Goal: Task Accomplishment & Management: Use online tool/utility

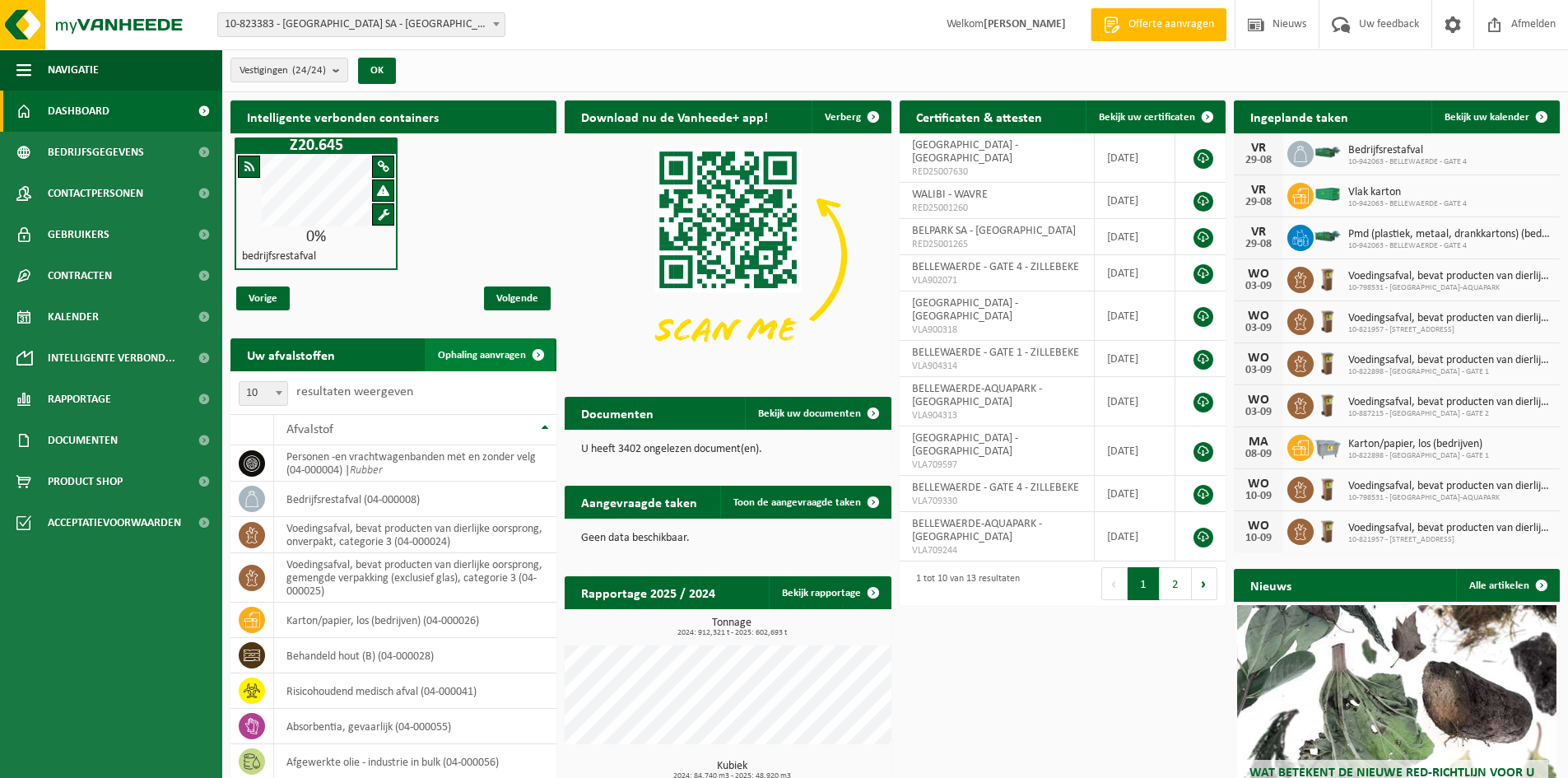
click at [474, 356] on span "Ophaling aanvragen" at bounding box center [482, 354] width 88 height 11
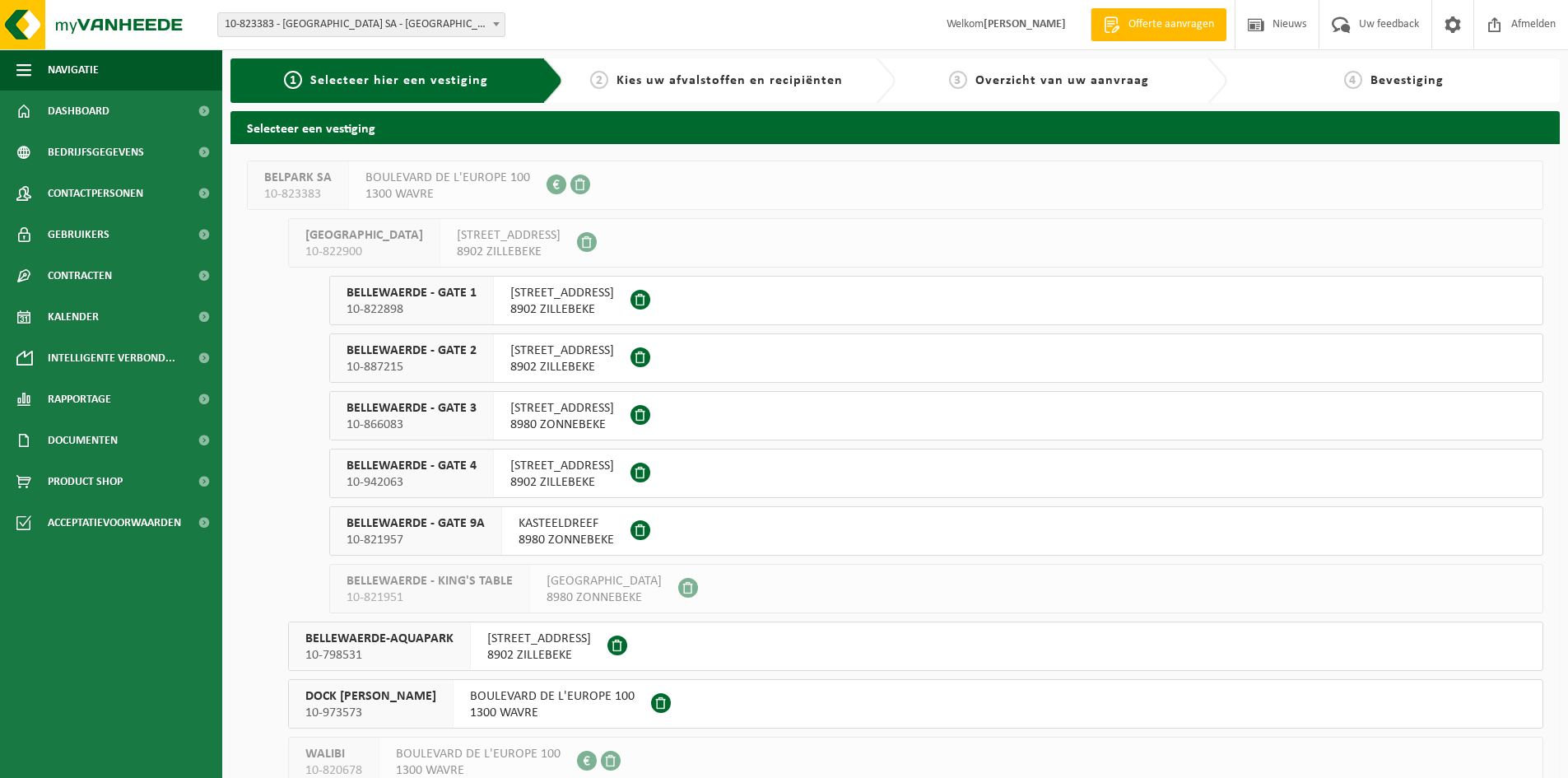
click at [418, 304] on span "10-822898" at bounding box center [411, 309] width 130 height 16
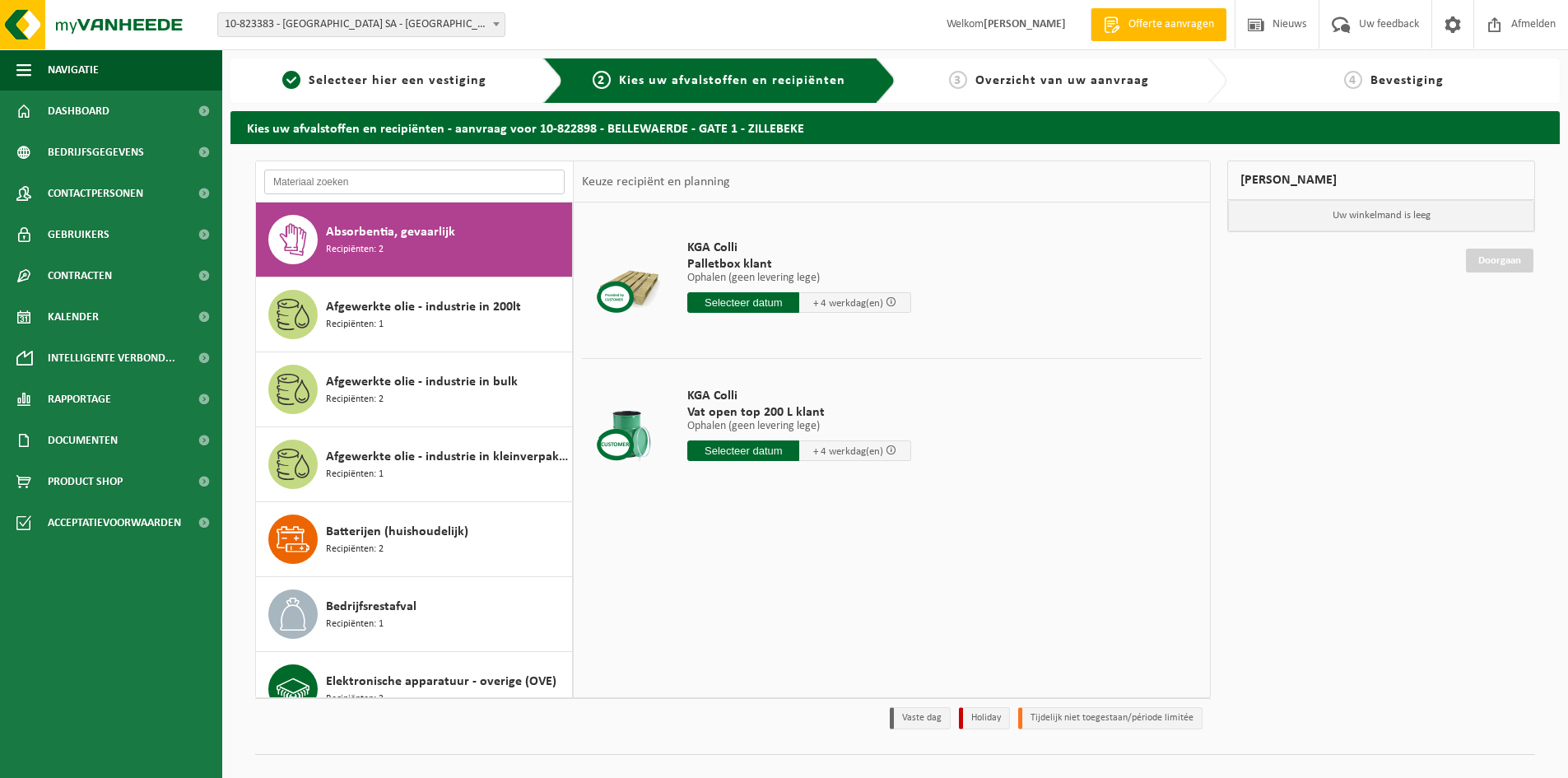
click at [313, 184] on input "text" at bounding box center [414, 182] width 301 height 25
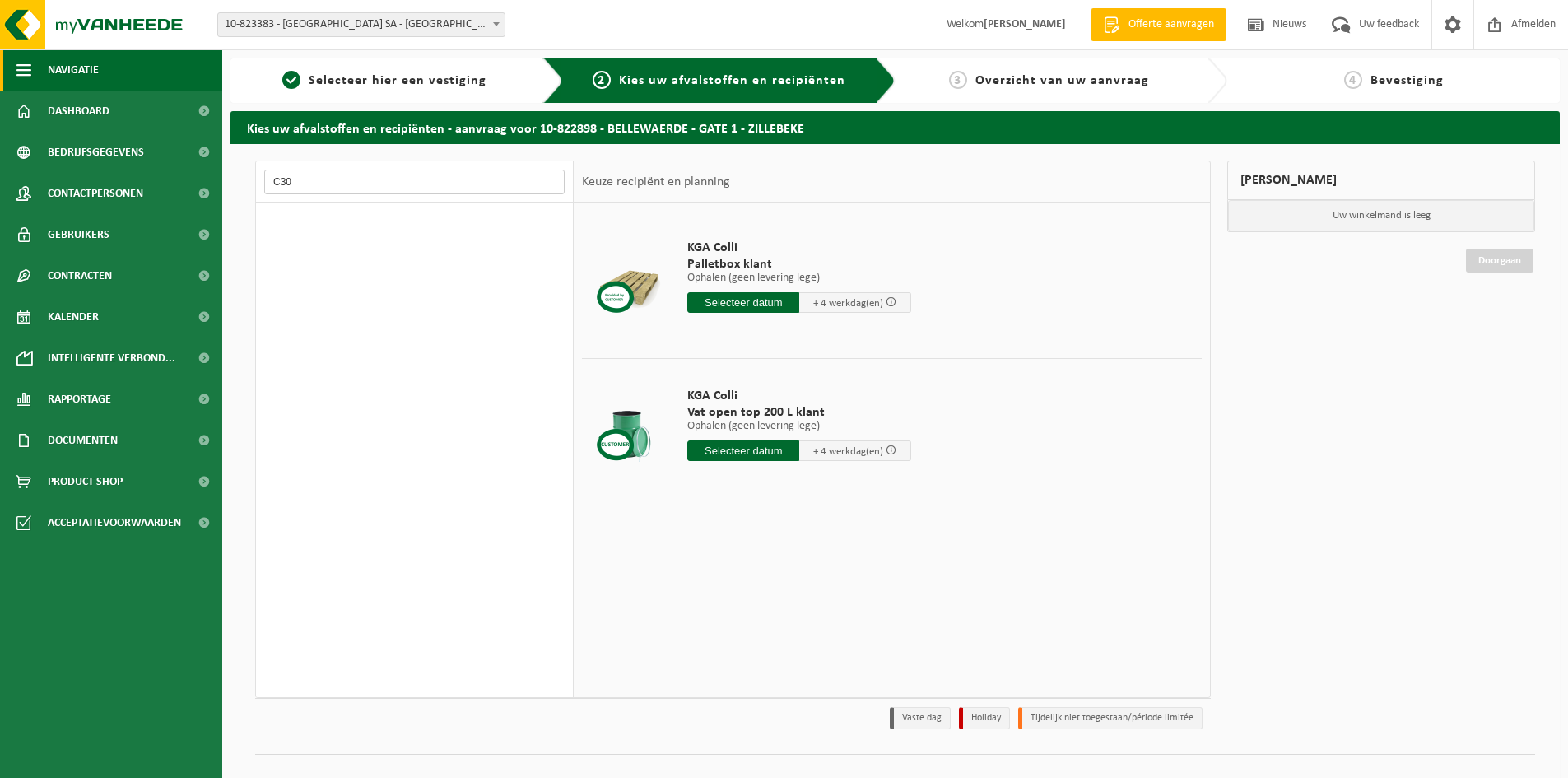
type input "C30"
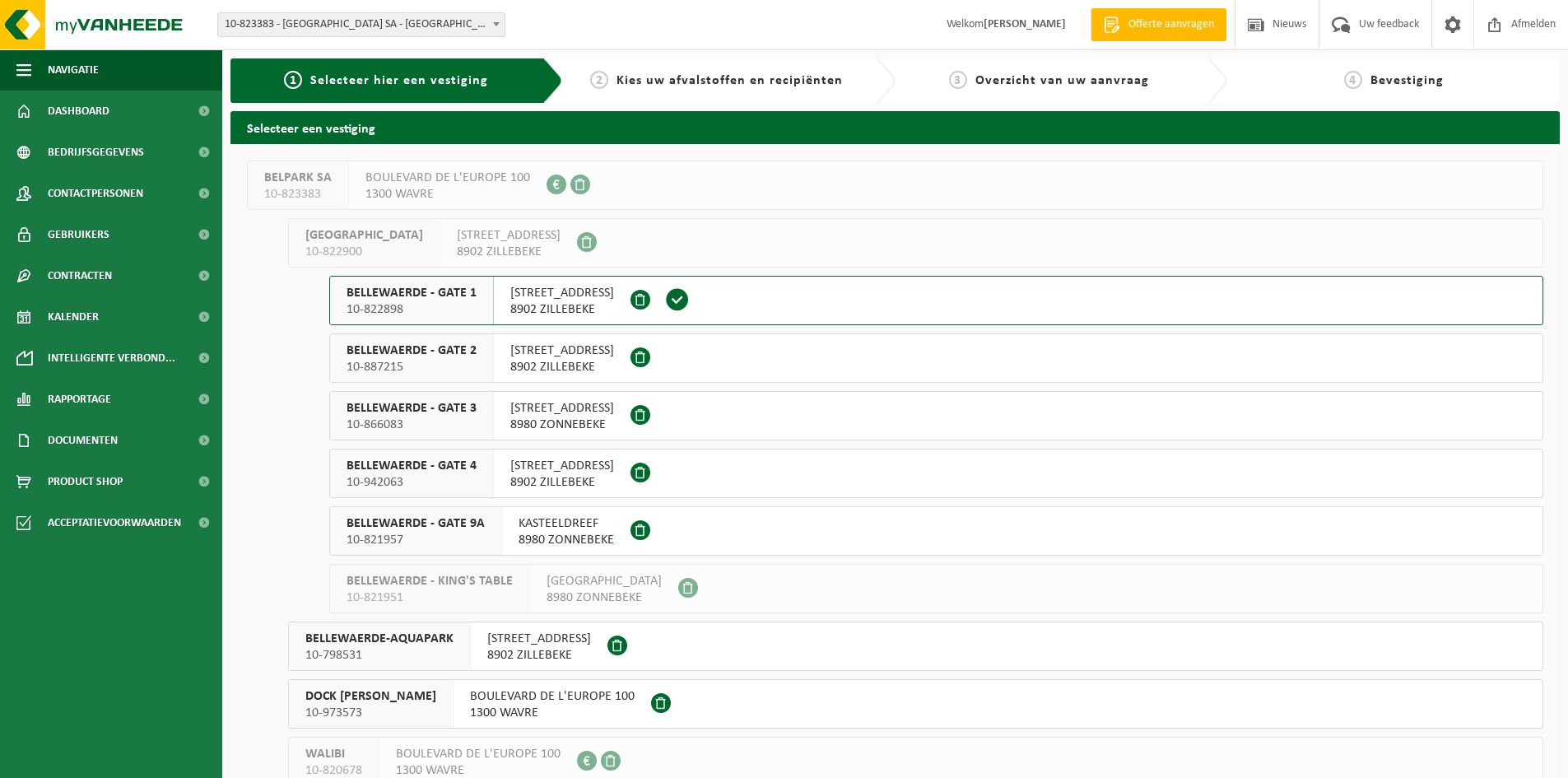
click at [400, 473] on span "BELLEWAERDE - GATE 4" at bounding box center [411, 465] width 130 height 16
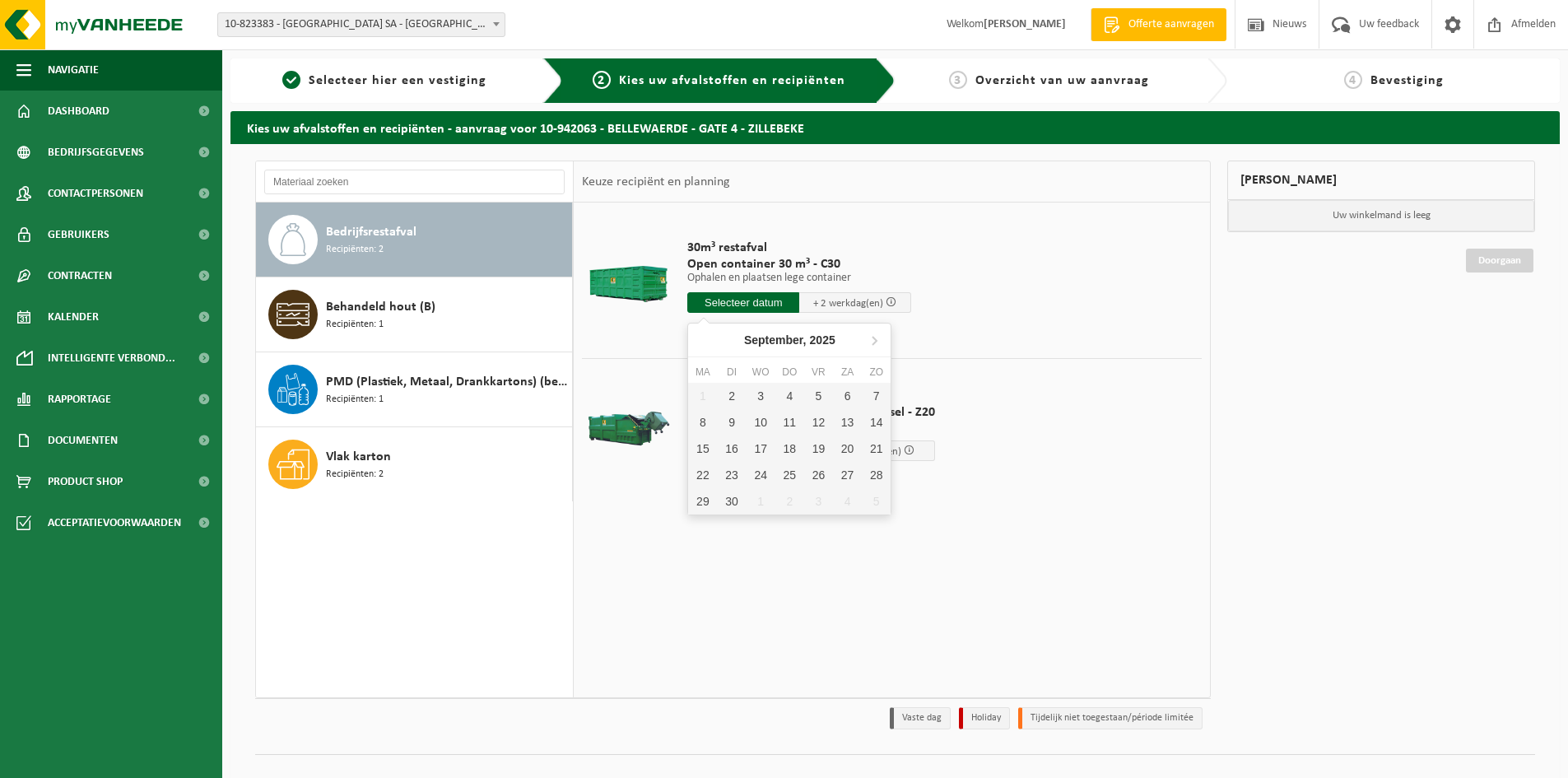
click at [748, 298] on input "text" at bounding box center [744, 301] width 112 height 20
click at [731, 400] on div "2" at bounding box center [731, 395] width 29 height 26
type input "Van 2025-09-02"
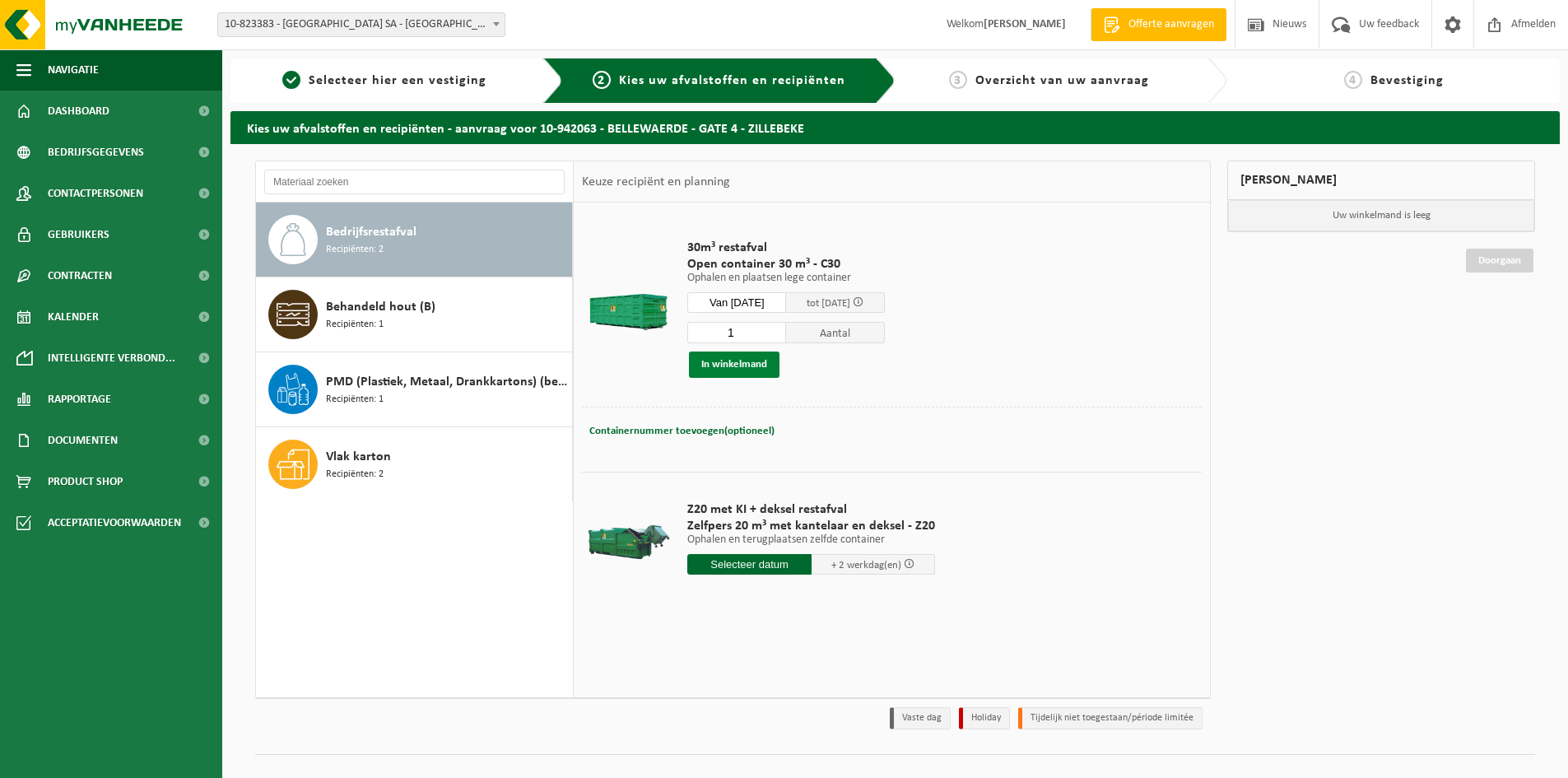
click at [740, 367] on button "In winkelmand" at bounding box center [734, 364] width 91 height 26
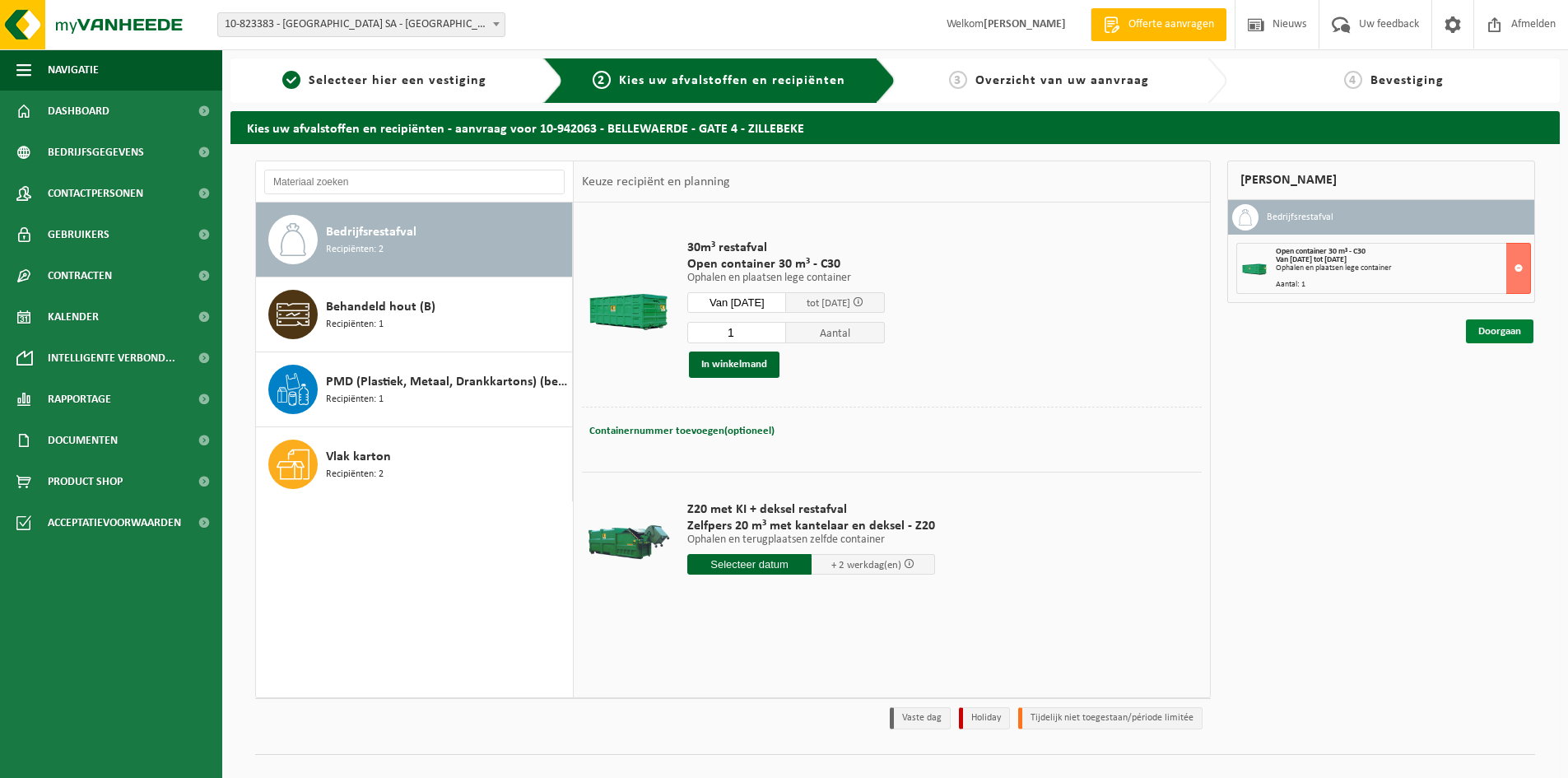
click at [1508, 333] on link "Doorgaan" at bounding box center [1500, 331] width 67 height 24
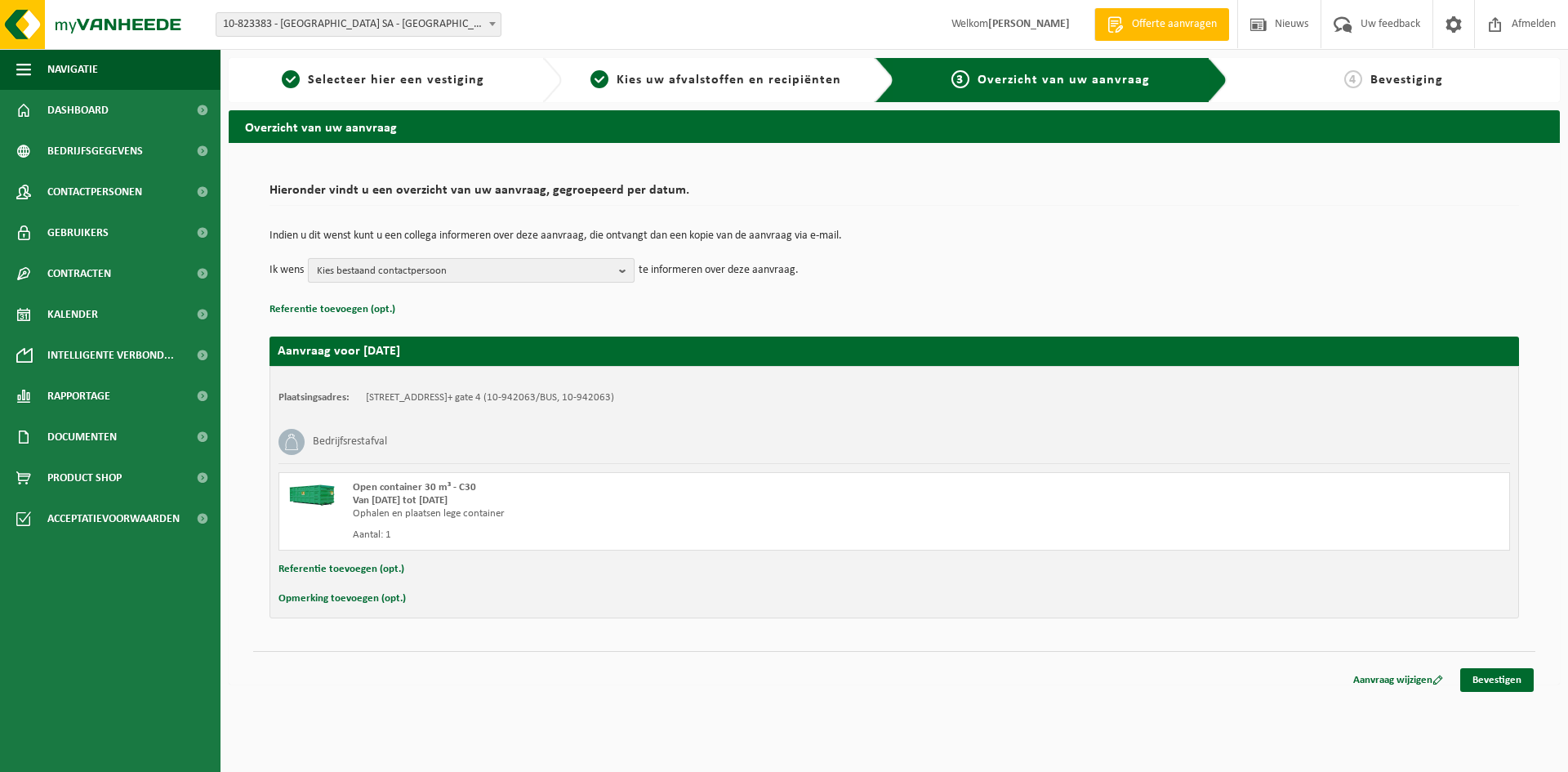
click at [625, 274] on b "button" at bounding box center [626, 270] width 14 height 23
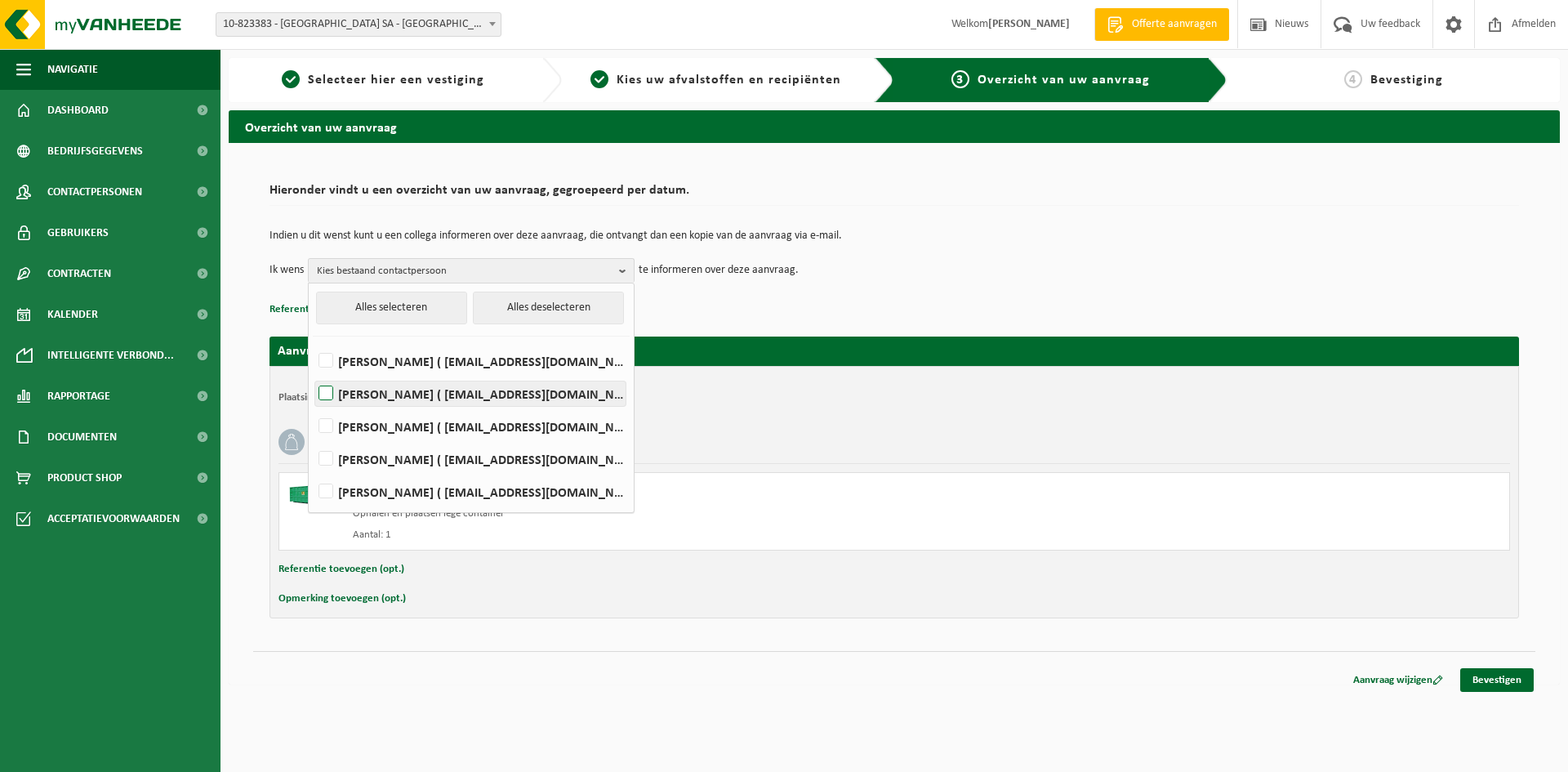
click at [328, 395] on label "Tom DE CONINCK ( tom.deconinck@bellewaerde.be )" at bounding box center [470, 394] width 311 height 25
click at [312, 374] on input "Tom DE CONINCK ( tom.deconinck@bellewaerde.be )" at bounding box center [311, 373] width 1 height 1
checkbox input "true"
click at [328, 424] on label "KASPER DEMAN ( kasper.deman@bellewaerde.be )" at bounding box center [470, 426] width 311 height 25
click at [312, 406] on input "KASPER DEMAN ( kasper.deman@bellewaerde.be )" at bounding box center [311, 405] width 1 height 1
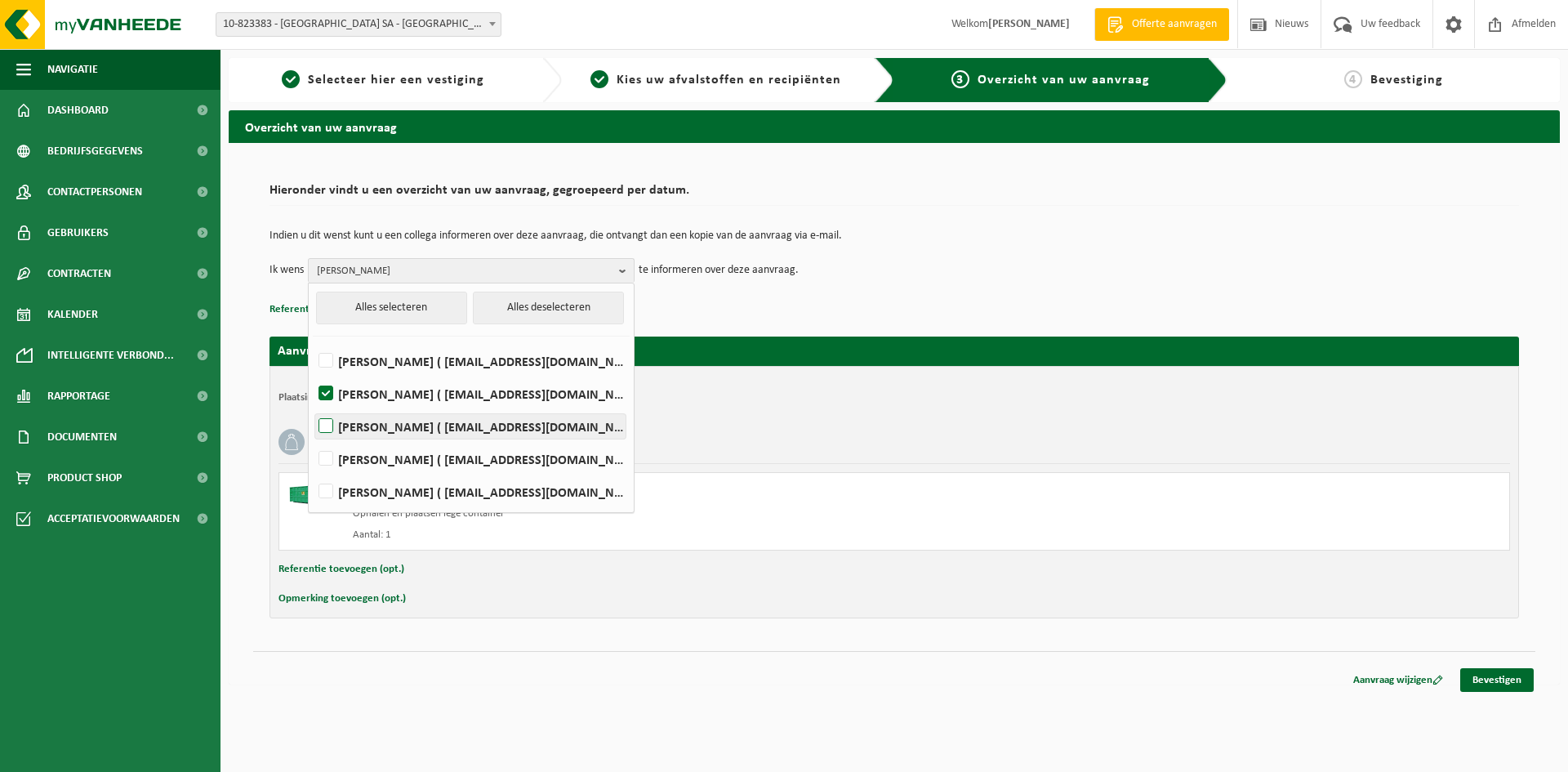
checkbox input "true"
click at [328, 461] on label "LUC DEPREITERE ( luc.depreitere@bellewaerde.be )" at bounding box center [470, 459] width 311 height 25
click at [312, 439] on input "LUC DEPREITERE ( luc.depreitere@bellewaerde.be )" at bounding box center [311, 438] width 1 height 1
click at [328, 461] on label "LUC DEPREITERE ( luc.depreitere@bellewaerde.be )" at bounding box center [470, 459] width 311 height 25
click at [312, 439] on input "LUC DEPREITERE ( luc.depreitere@bellewaerde.be )" at bounding box center [311, 438] width 1 height 1
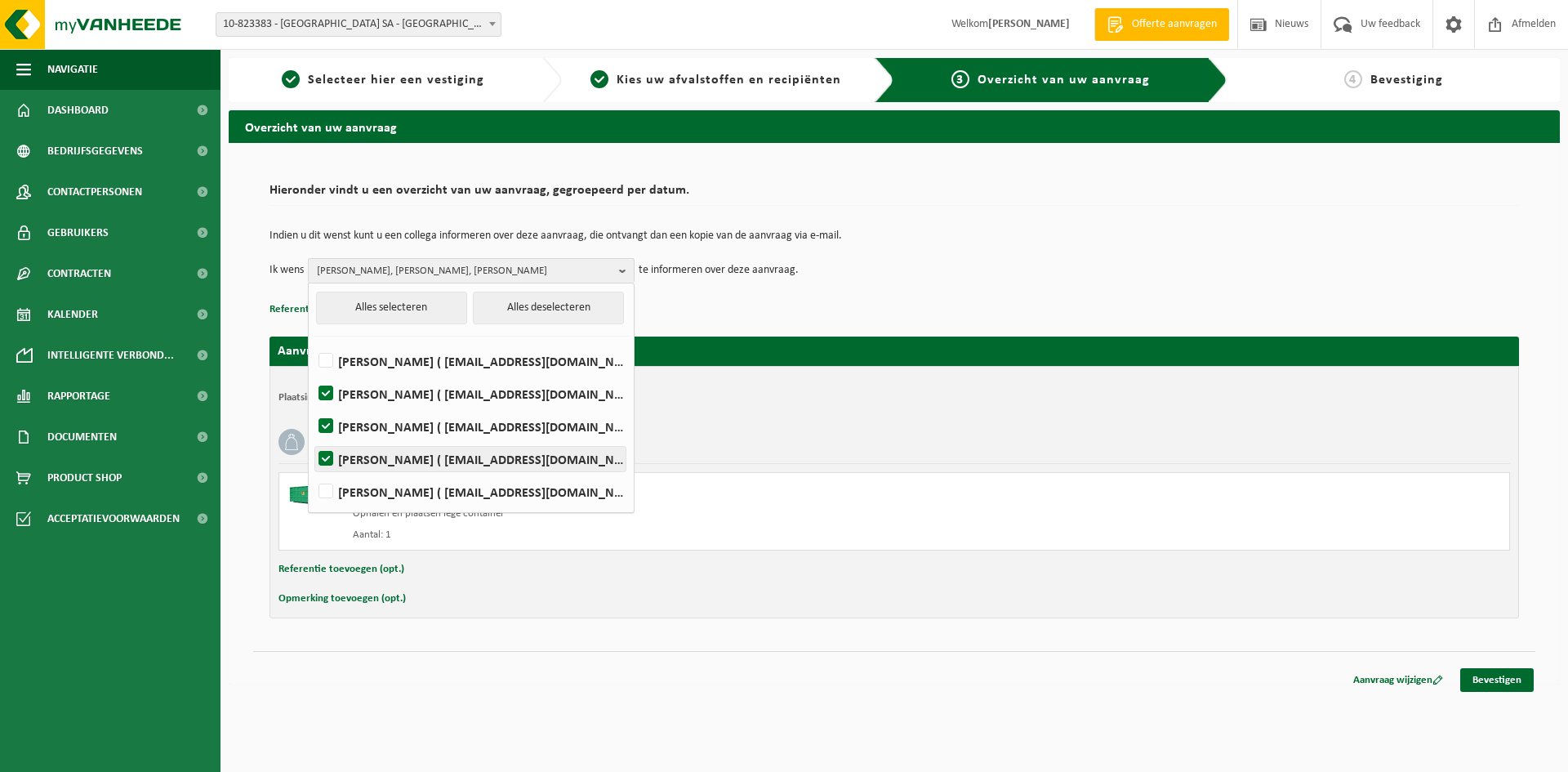
checkbox input "false"
click at [326, 488] on label "CHARLOTTE LOOTEN ( charlotte.looten@bellewaerde.be )" at bounding box center [470, 492] width 311 height 25
click at [312, 471] on input "CHARLOTTE LOOTEN ( charlotte.looten@bellewaerde.be )" at bounding box center [311, 470] width 1 height 1
checkbox input "true"
click at [1492, 679] on link "Bevestigen" at bounding box center [1496, 679] width 74 height 24
